Goal: Navigation & Orientation: Find specific page/section

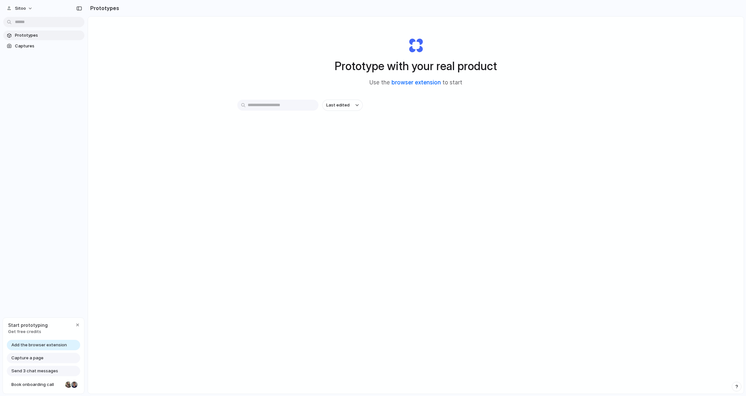
click at [412, 84] on link "browser extension" at bounding box center [416, 82] width 49 height 6
click at [68, 358] on div "Capture a page" at bounding box center [43, 358] width 73 height 10
